Goal: Book appointment/travel/reservation

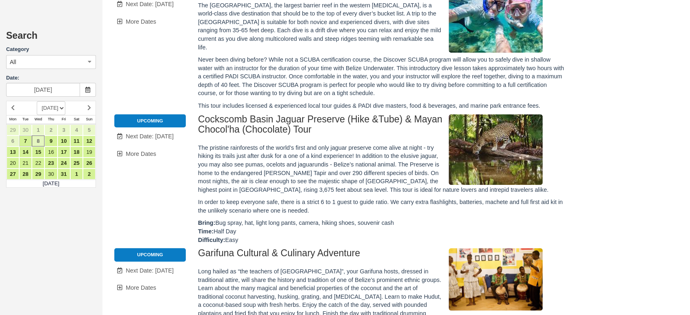
scroll to position [317, 0]
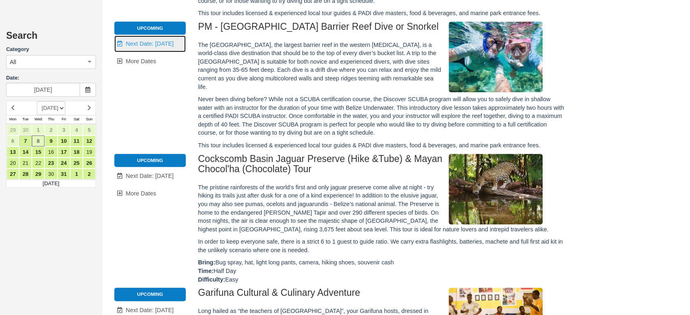
click at [165, 41] on span "Next Date: Oct 9" at bounding box center [150, 43] width 48 height 7
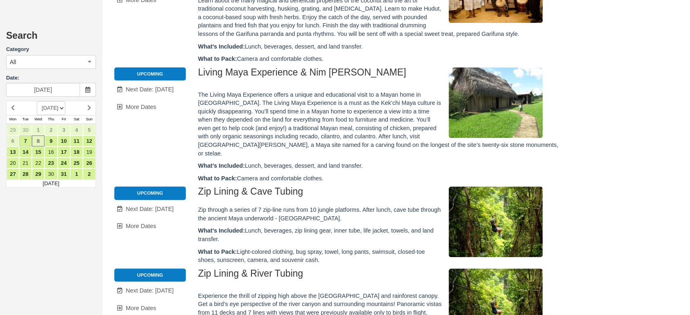
type input "10/09/25"
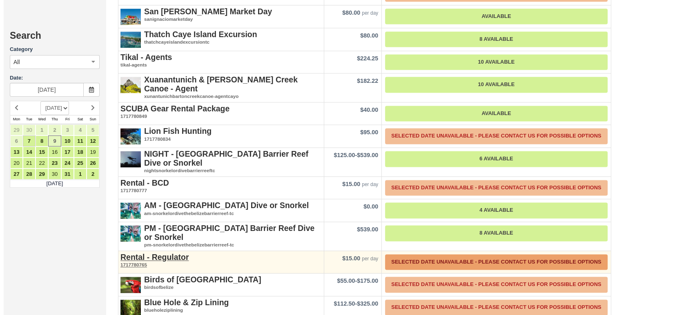
scroll to position [1164, 0]
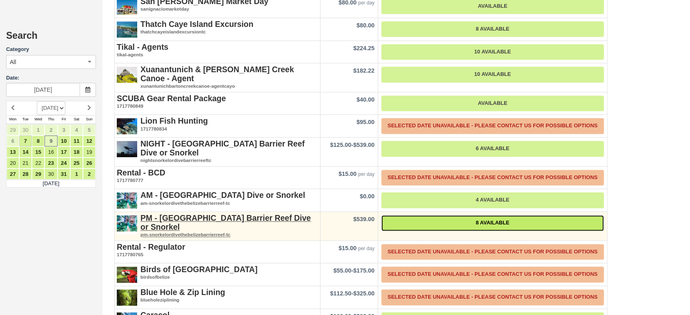
click at [491, 215] on link "8 Available" at bounding box center [492, 223] width 222 height 16
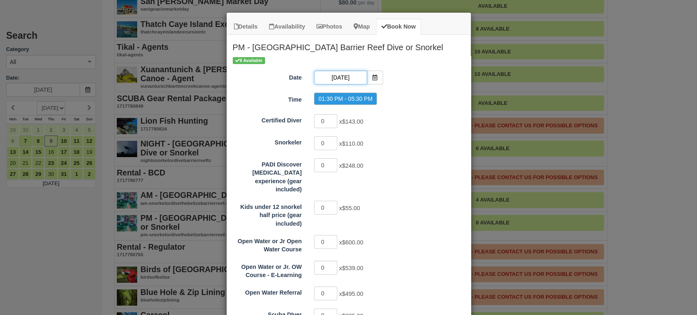
click at [343, 77] on input "10/09/25" at bounding box center [340, 78] width 53 height 14
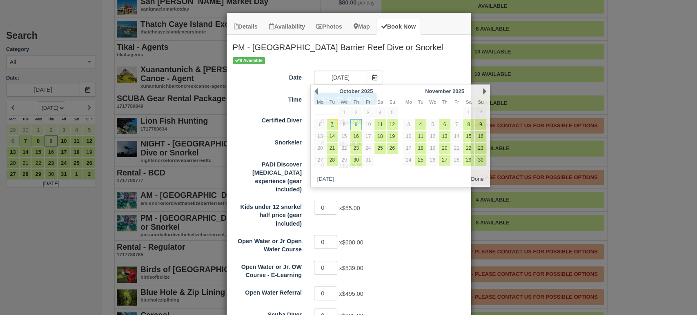
click at [386, 210] on div "Kids under 12 snorkel half price (gear included) 0 x $55.00" at bounding box center [349, 214] width 244 height 28
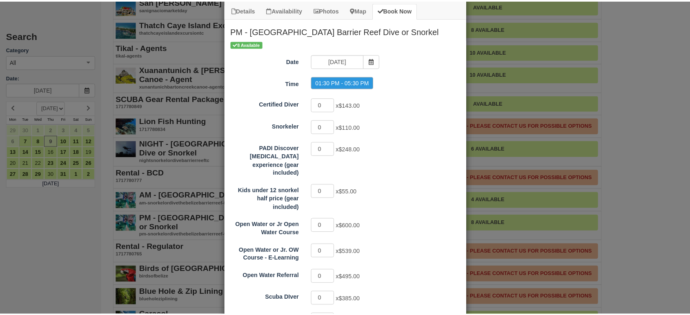
scroll to position [0, 0]
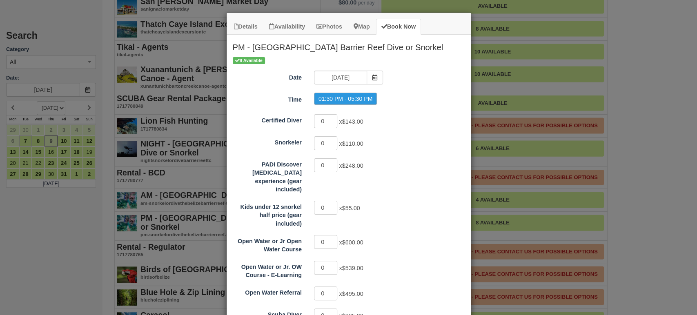
click at [653, 60] on div "Details Availability Photos Map Book Now PM - Belize Barrier Reef Dive or Snork…" at bounding box center [348, 157] width 697 height 315
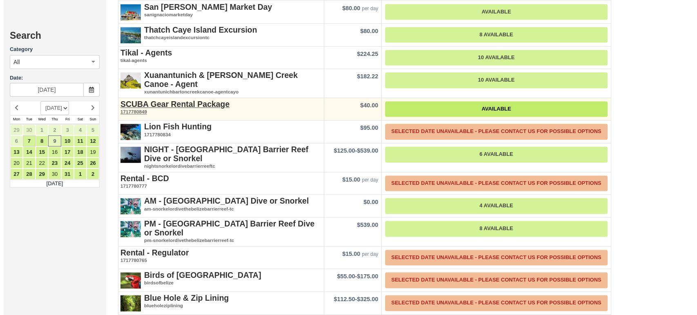
scroll to position [1118, 0]
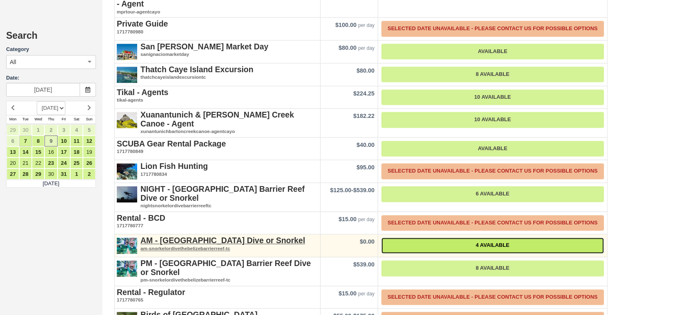
click at [485, 238] on link "4 Available" at bounding box center [492, 246] width 222 height 16
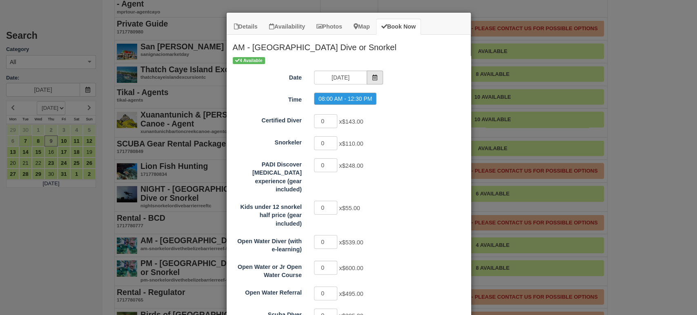
click at [372, 77] on icon "Item Modal" at bounding box center [375, 78] width 6 height 6
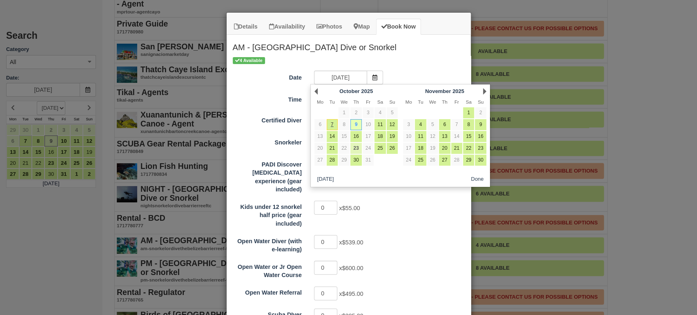
drag, startPoint x: 387, startPoint y: 223, endPoint x: 360, endPoint y: 143, distance: 84.8
click at [385, 215] on div "Certified Diver 0 x $143.00 Snorkeler 0 x $110.00 PADI Discover Scuba Diving ex…" at bounding box center [349, 286] width 232 height 346
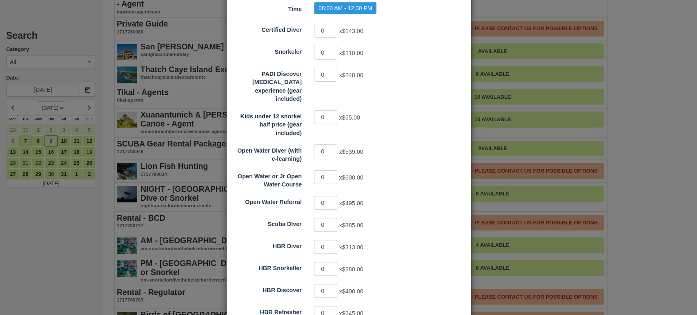
click at [382, 171] on div "0 x $600.00" at bounding box center [379, 178] width 142 height 16
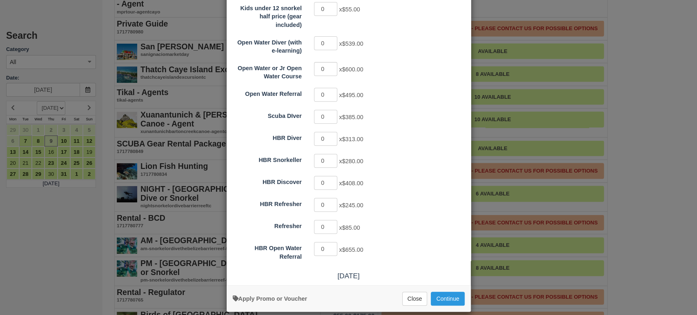
scroll to position [17, 0]
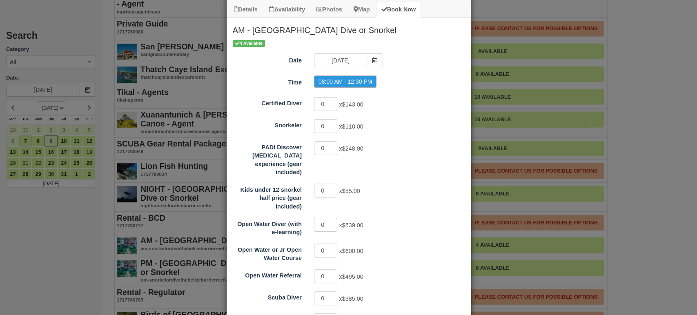
click at [667, 110] on div "Details Availability Photos Map Book Now AM - Belize Barrier Reef Dive or Snork…" at bounding box center [348, 157] width 697 height 315
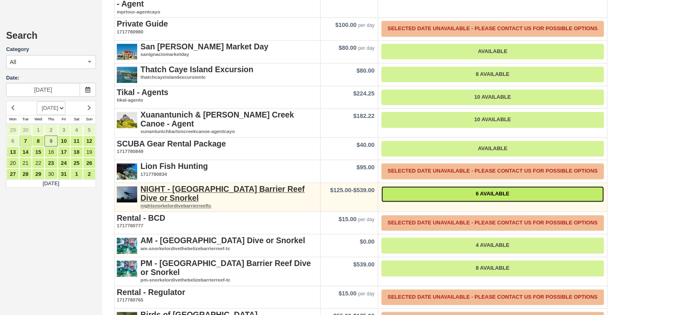
click at [486, 186] on link "6 Available" at bounding box center [492, 194] width 222 height 16
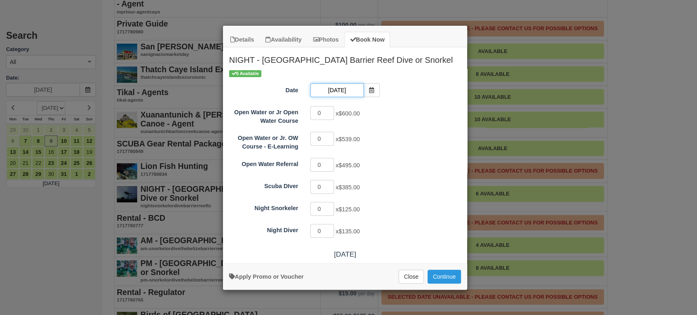
click at [344, 89] on input "10/09/25" at bounding box center [336, 90] width 53 height 14
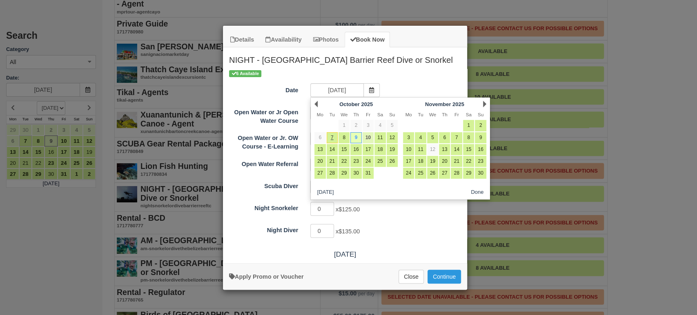
click at [371, 139] on link "10" at bounding box center [367, 137] width 11 height 11
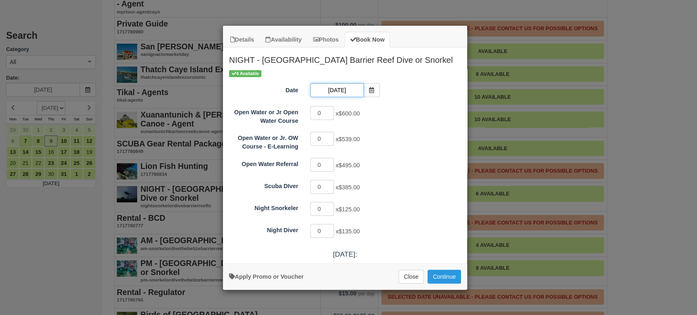
click at [344, 90] on input "10/10/25" at bounding box center [336, 90] width 53 height 14
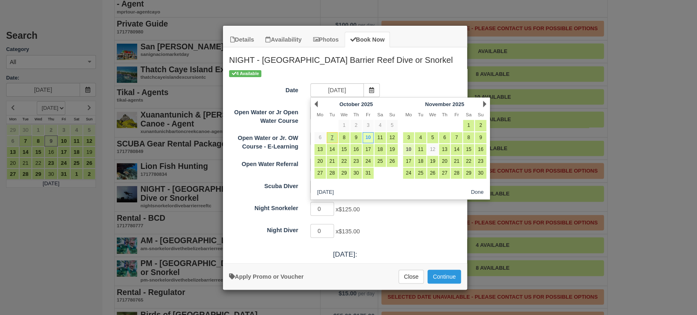
click at [406, 147] on link "10" at bounding box center [408, 149] width 11 height 11
type input "11/10/25"
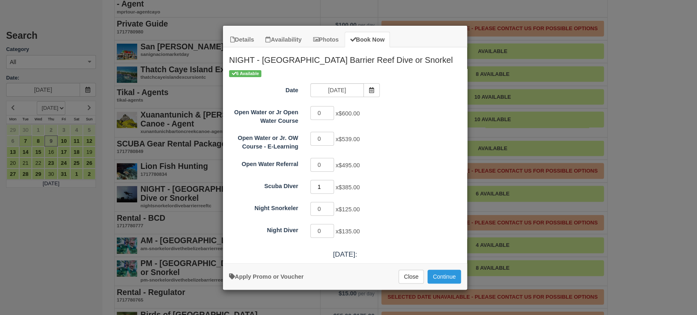
click at [331, 182] on input "1" at bounding box center [322, 187] width 24 height 14
type input "2"
click at [331, 182] on input "2" at bounding box center [322, 187] width 24 height 14
click at [450, 276] on button "Continue" at bounding box center [443, 277] width 33 height 14
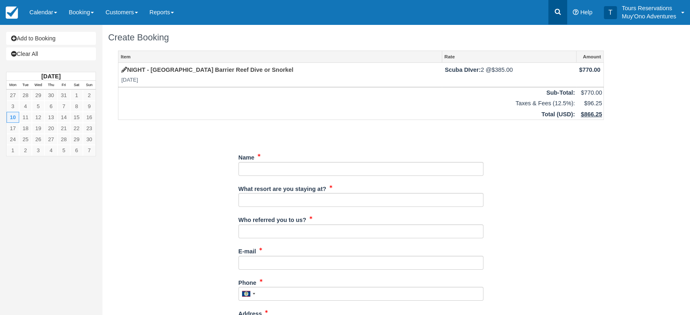
click at [553, 11] on link at bounding box center [557, 12] width 19 height 24
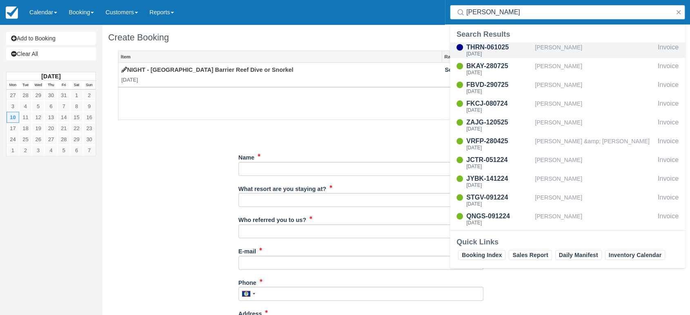
type input "kenn"
click at [558, 45] on div "[PERSON_NAME]" at bounding box center [595, 50] width 120 height 16
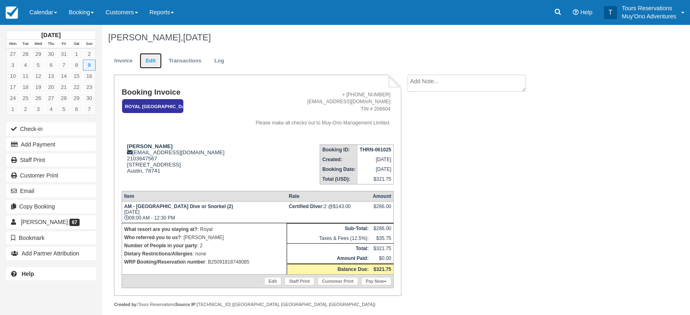
click at [144, 59] on link "Edit" at bounding box center [151, 61] width 22 height 16
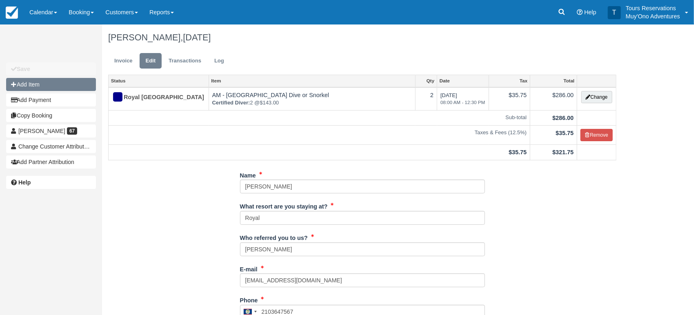
click at [46, 82] on button "Add Item" at bounding box center [51, 84] width 90 height 13
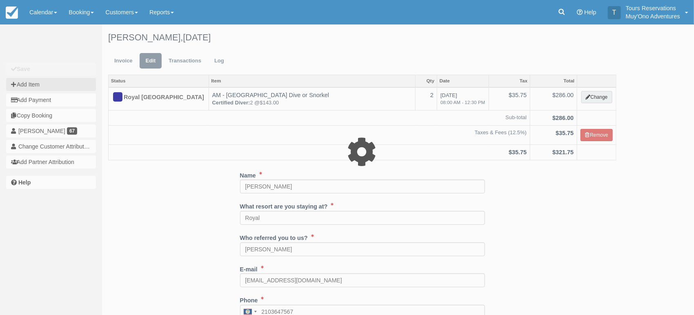
type input "0.00"
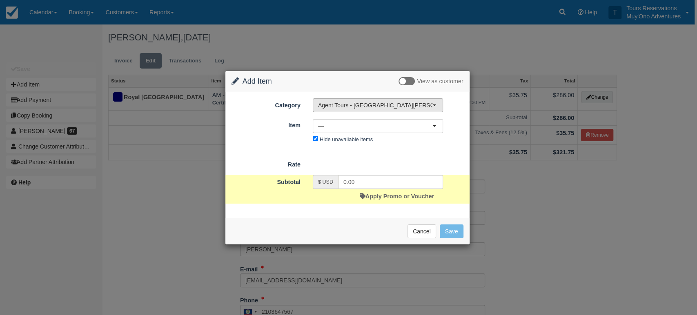
click at [353, 105] on span "Agent Tours - [GEOGRAPHIC_DATA][PERSON_NAME] Caulker/[GEOGRAPHIC_DATA] City Tou…" at bounding box center [375, 105] width 114 height 8
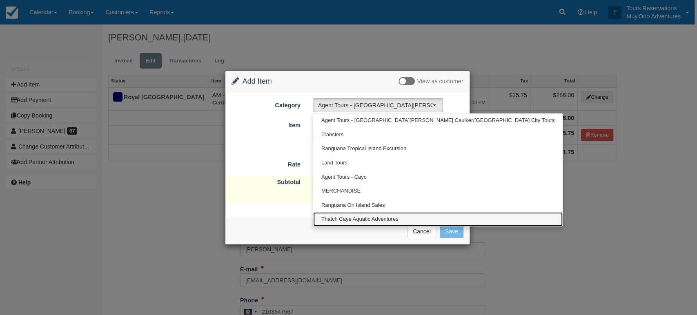
click at [355, 219] on span "Thatch Caye Aquatic Adventures" at bounding box center [359, 219] width 77 height 8
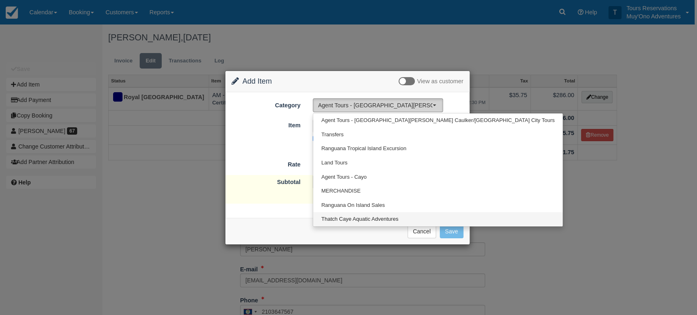
select select "64"
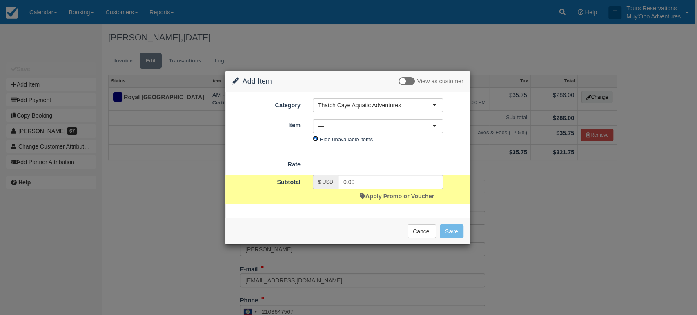
click at [315, 138] on input "Hide unavailable items" at bounding box center [315, 138] width 5 height 5
checkbox input "false"
click at [336, 127] on span "—" at bounding box center [375, 126] width 114 height 8
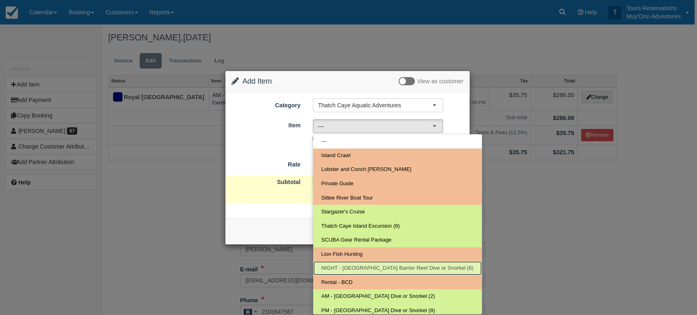
click at [369, 270] on span "NIGHT - Belize Barrier Reef Dive or Snorkel (6)" at bounding box center [397, 268] width 152 height 8
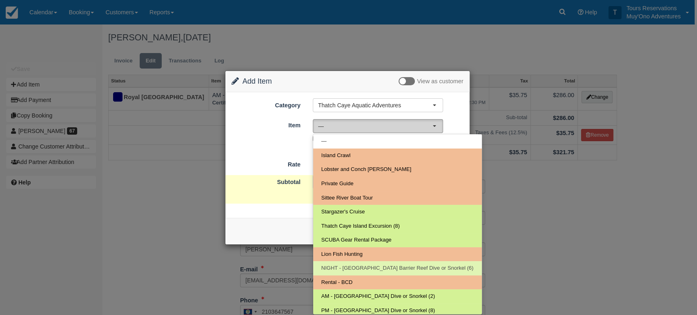
select select "297"
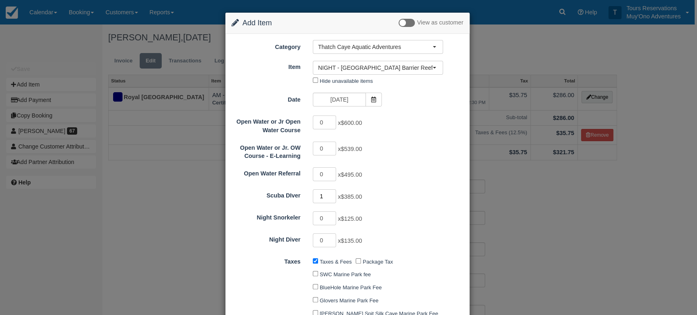
click at [333, 194] on input "1" at bounding box center [325, 196] width 24 height 14
type input "2"
click at [333, 194] on input "2" at bounding box center [325, 196] width 24 height 14
click at [345, 100] on input "11/09/25" at bounding box center [339, 100] width 53 height 14
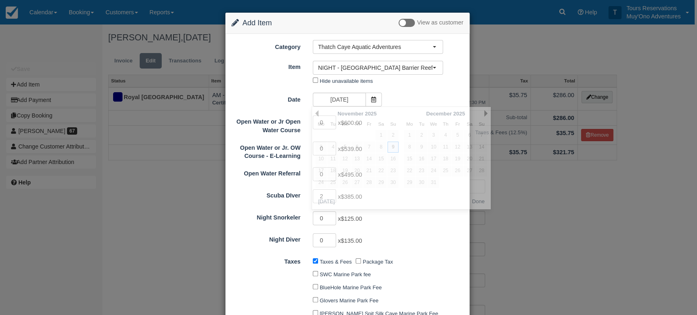
type input "770.00"
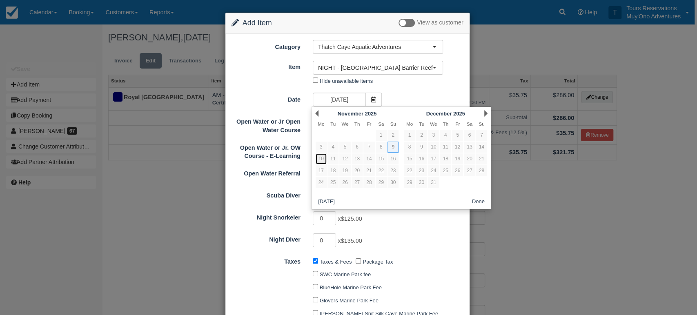
click at [323, 161] on link "10" at bounding box center [320, 158] width 11 height 11
type input "11/10/25"
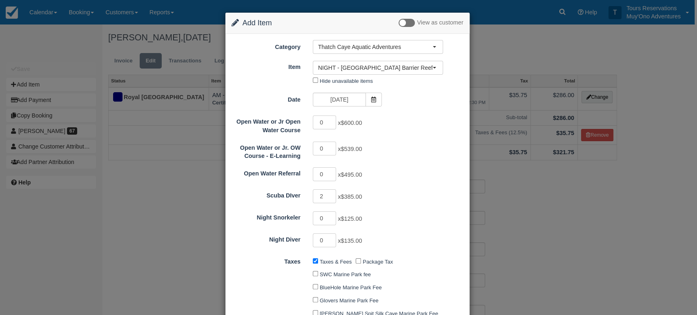
drag, startPoint x: 360, startPoint y: 149, endPoint x: 393, endPoint y: 154, distance: 33.0
click at [399, 146] on div "0 x $539.00" at bounding box center [377, 150] width 142 height 16
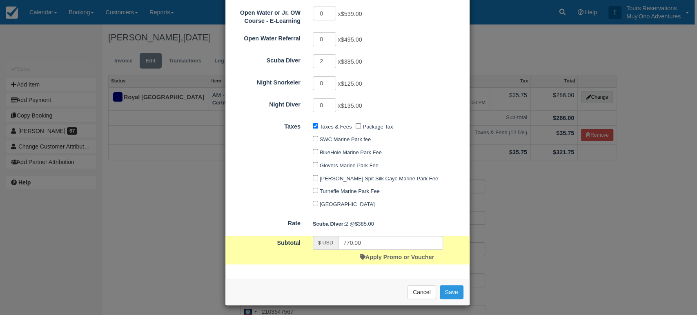
scroll to position [136, 0]
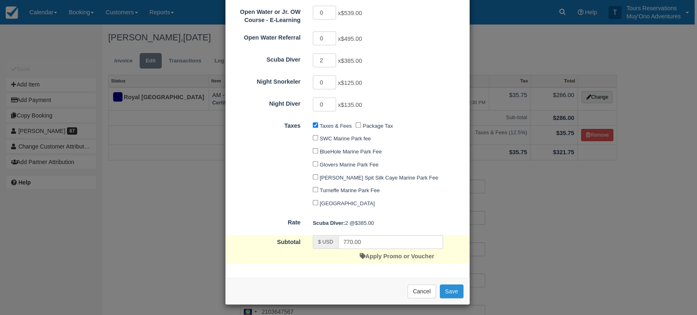
click at [453, 290] on button "Save" at bounding box center [452, 291] width 24 height 14
checkbox input "false"
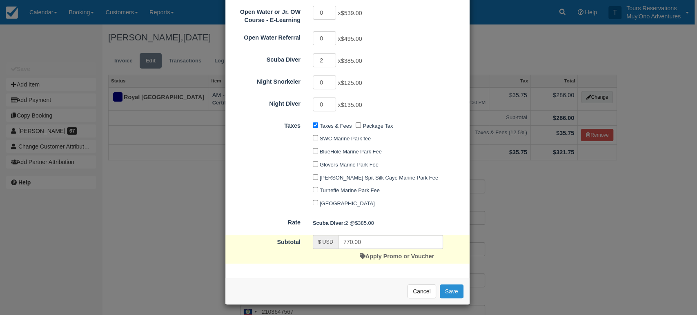
checkbox input "false"
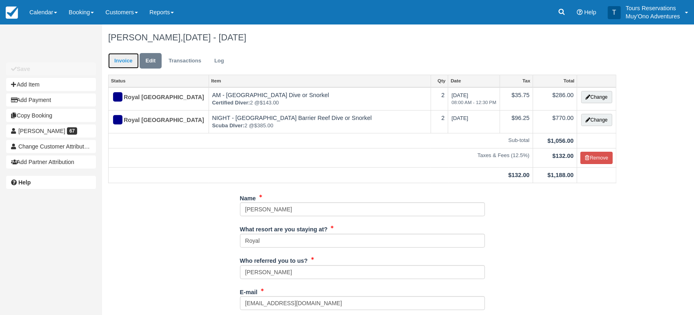
click at [121, 56] on link "Invoice" at bounding box center [123, 61] width 31 height 16
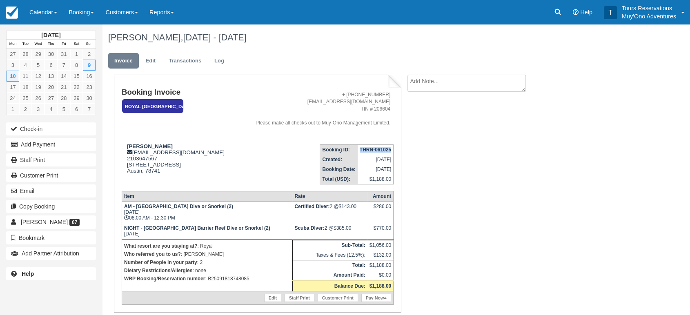
drag, startPoint x: 359, startPoint y: 148, endPoint x: 390, endPoint y: 149, distance: 30.7
click at [390, 149] on td "THRN-061025" at bounding box center [376, 149] width 36 height 10
copy strong "THRN-061025"
click at [146, 59] on link "Edit" at bounding box center [151, 61] width 22 height 16
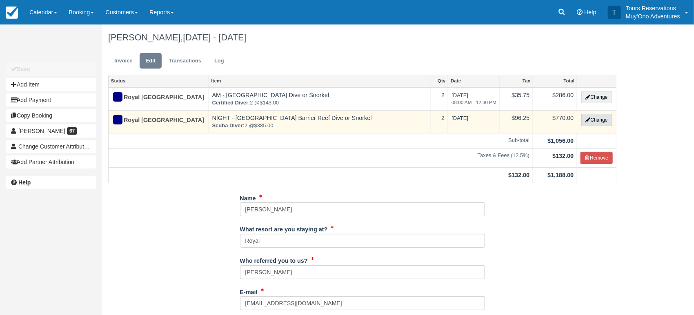
click at [598, 116] on button "Change" at bounding box center [596, 120] width 31 height 12
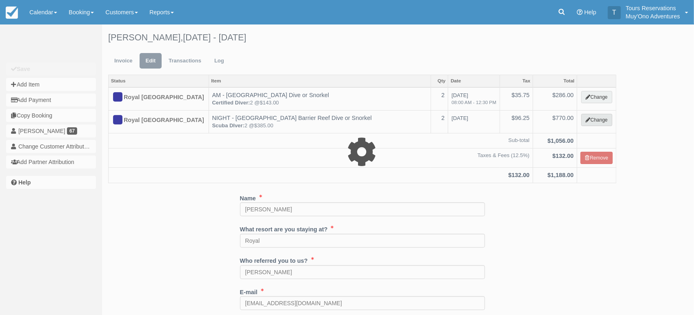
select select "64"
type input "770.00"
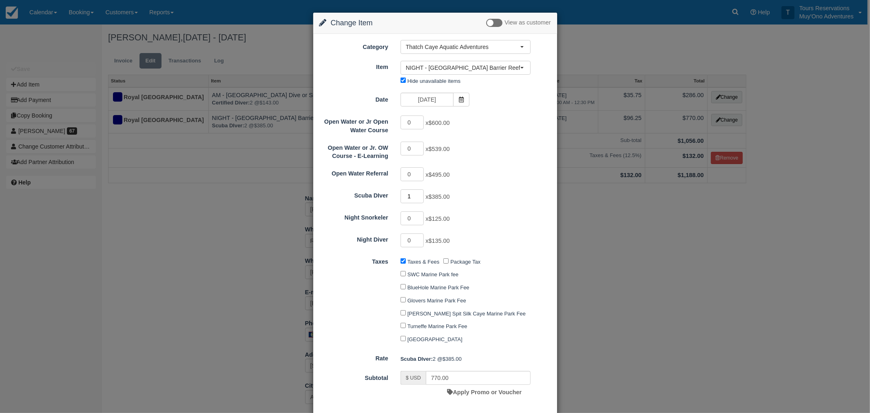
click at [421, 198] on input "1" at bounding box center [413, 196] width 24 height 14
type input "0"
click at [421, 198] on input "0" at bounding box center [413, 196] width 24 height 14
type input "0.00"
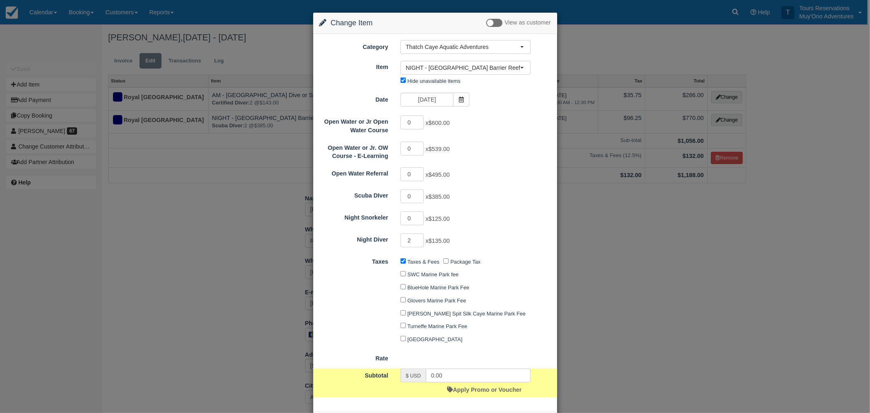
type input "2"
click at [420, 237] on input "2" at bounding box center [413, 240] width 24 height 14
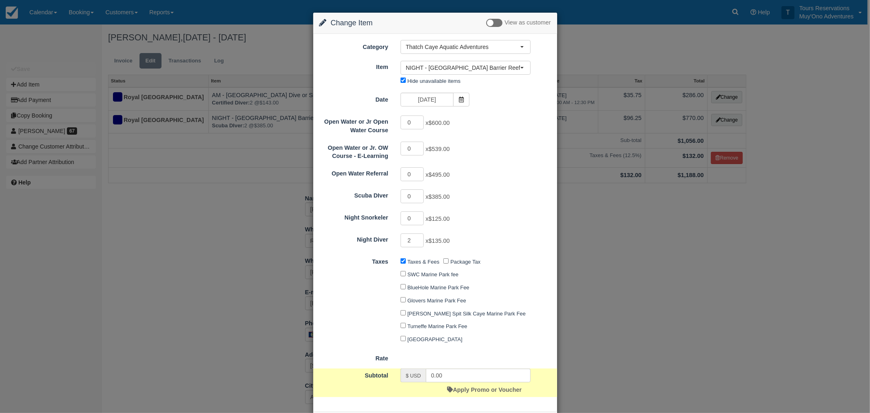
type input "270.00"
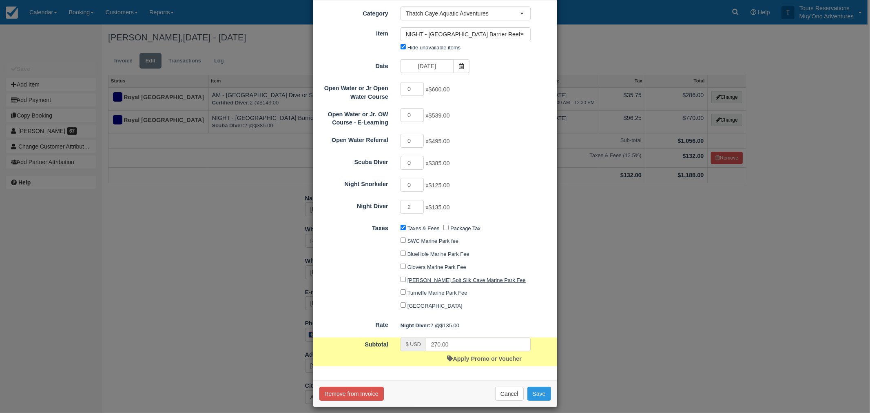
scroll to position [40, 0]
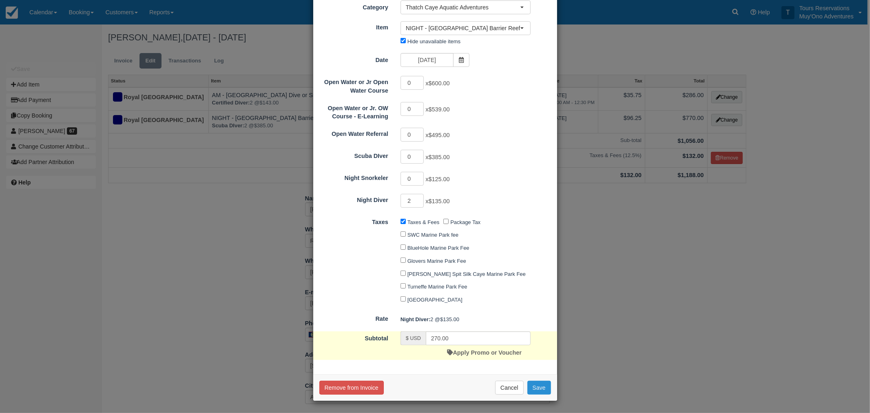
click at [534, 315] on button "Save" at bounding box center [540, 388] width 24 height 14
checkbox input "false"
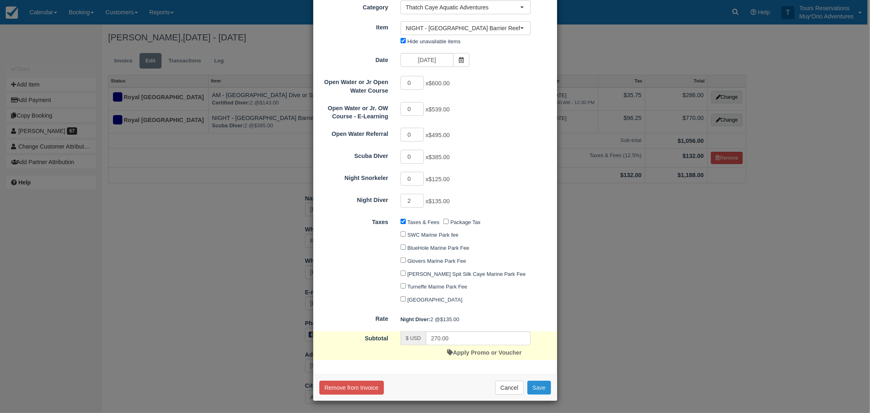
checkbox input "false"
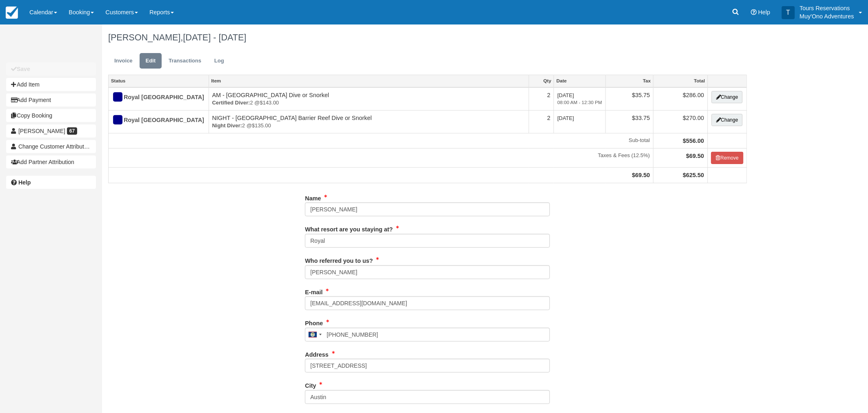
type input "2103647567"
drag, startPoint x: 120, startPoint y: 62, endPoint x: 278, endPoint y: 203, distance: 211.9
click at [120, 61] on link "Invoice" at bounding box center [123, 61] width 31 height 16
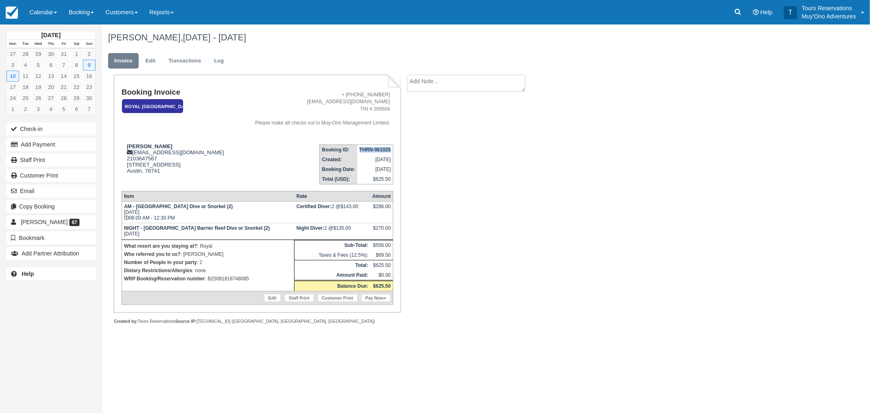
drag, startPoint x: 358, startPoint y: 149, endPoint x: 389, endPoint y: 149, distance: 30.6
click at [390, 149] on td "THRN-061025" at bounding box center [376, 149] width 36 height 10
copy strong "THRN-061025"
